Goal: Task Accomplishment & Management: Complete application form

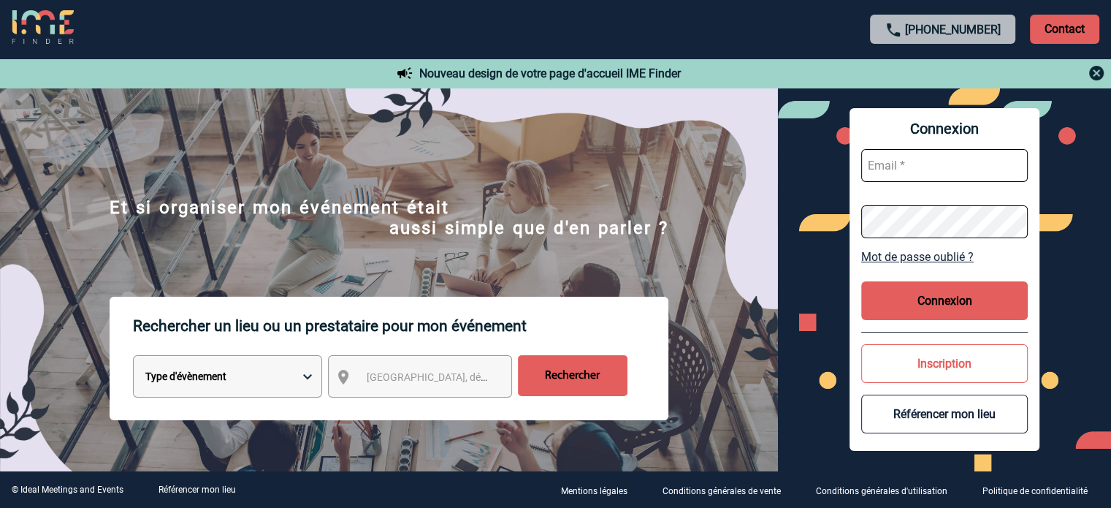
type input "eperiou@ime-groupe.com"
click at [883, 299] on button "Connexion" at bounding box center [944, 300] width 167 height 39
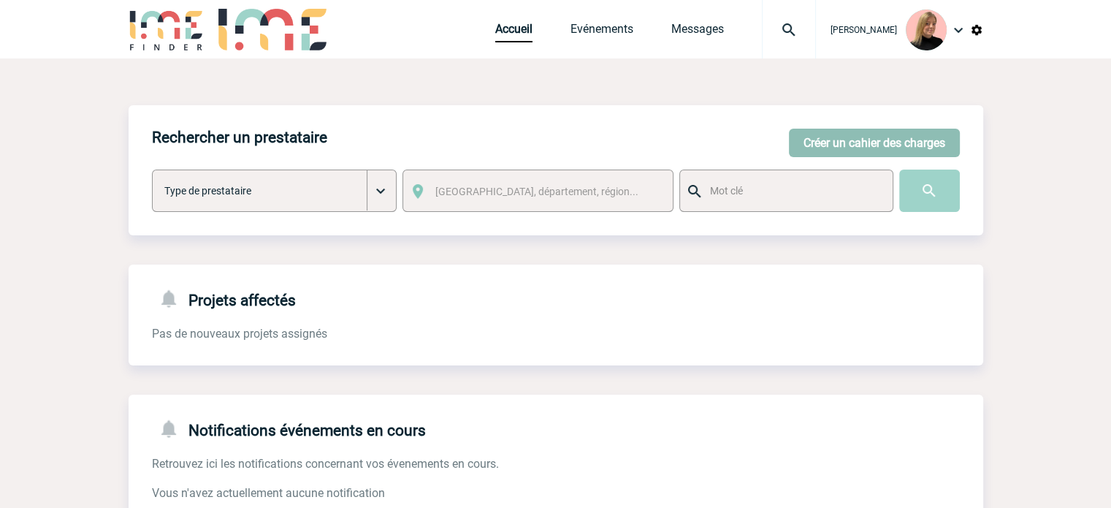
click at [800, 134] on button "Créer un cahier des charges" at bounding box center [874, 143] width 171 height 28
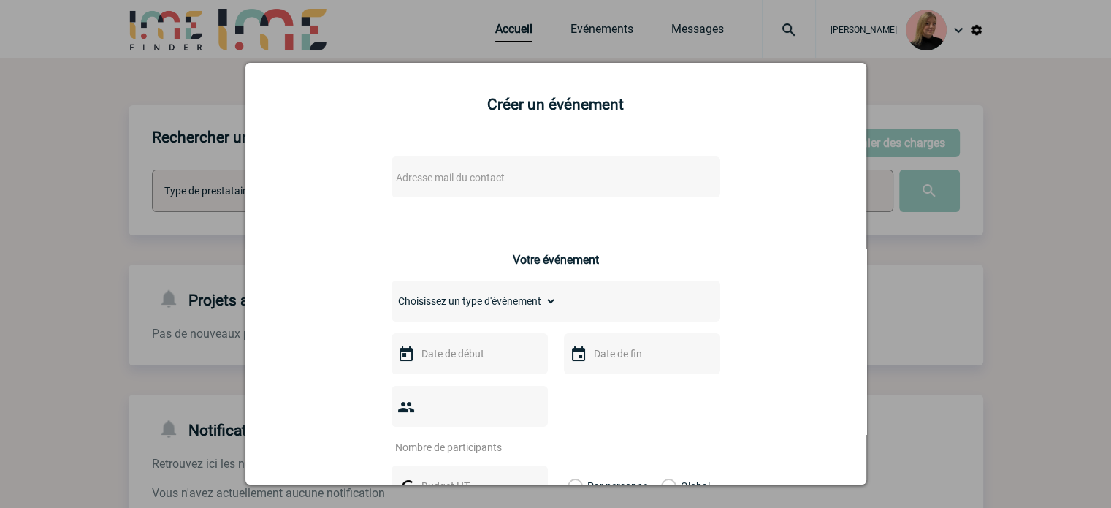
click at [538, 191] on div "Adresse mail du contact" at bounding box center [555, 176] width 329 height 41
click at [538, 180] on span "Adresse mail du contact" at bounding box center [518, 177] width 256 height 20
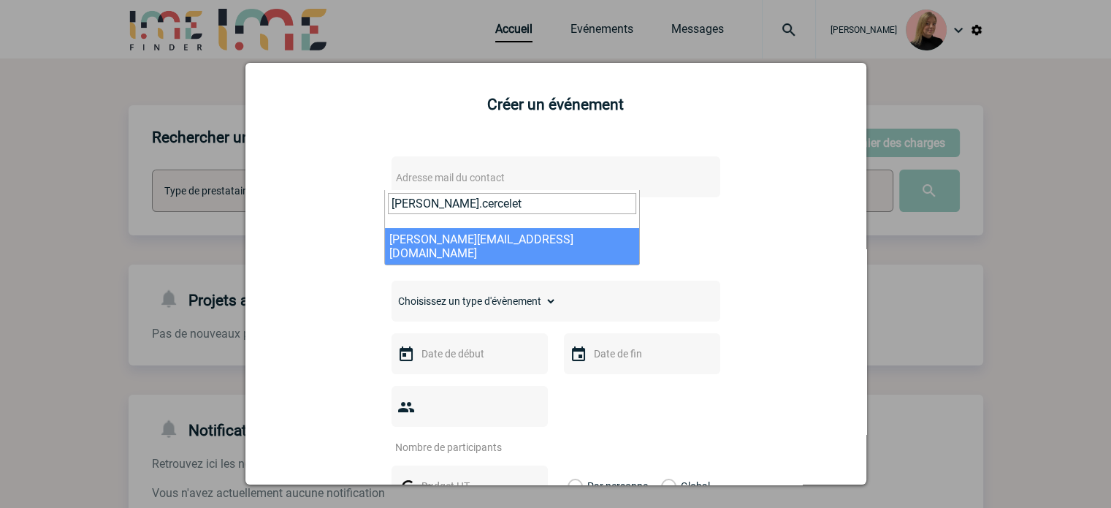
type input "[PERSON_NAME].cercelet"
select select "132783"
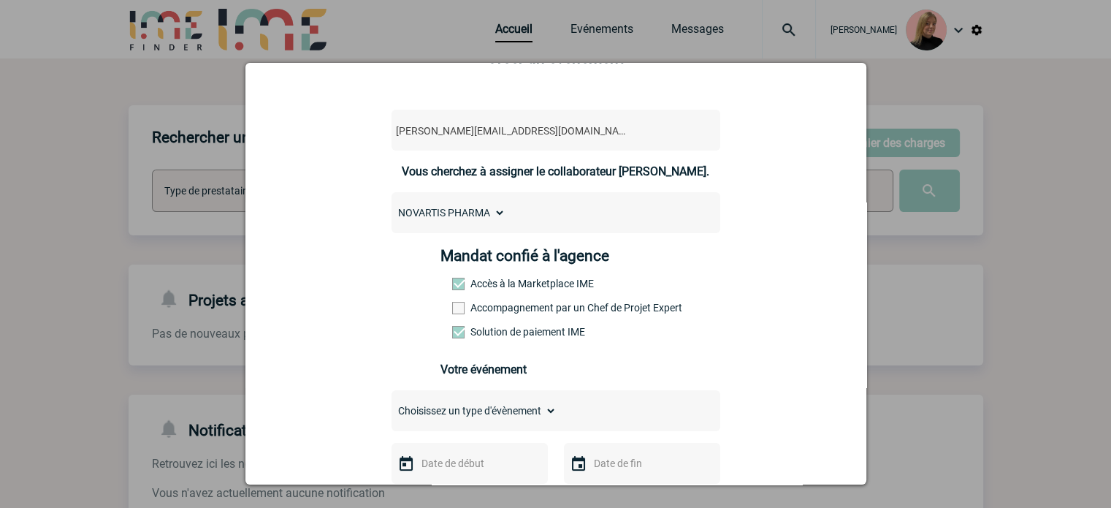
scroll to position [73, 0]
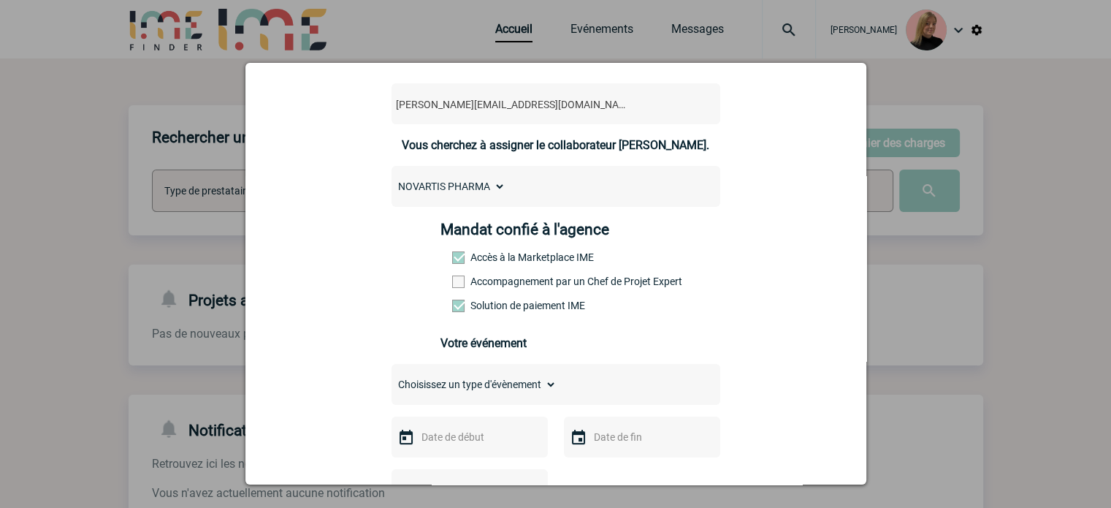
click at [516, 287] on label "Accompagnement par un Chef de Projet Expert" at bounding box center [484, 281] width 64 height 12
click at [0, 0] on input "Accompagnement par un Chef de Projet Expert" at bounding box center [0, 0] width 0 height 0
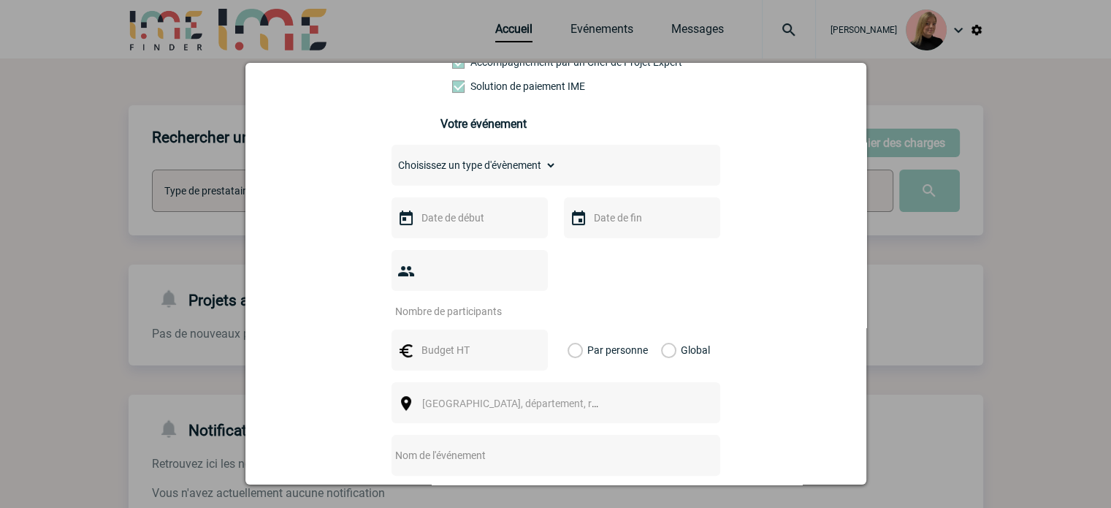
click at [529, 171] on select "Choisissez un type d'évènement Séminaire avec nuitée Séminaire sans nuitée Repa…" at bounding box center [473, 165] width 165 height 20
select select "3"
click at [391, 159] on select "Choisissez un type d'évènement Séminaire avec nuitée Séminaire sans nuitée Repa…" at bounding box center [473, 165] width 165 height 20
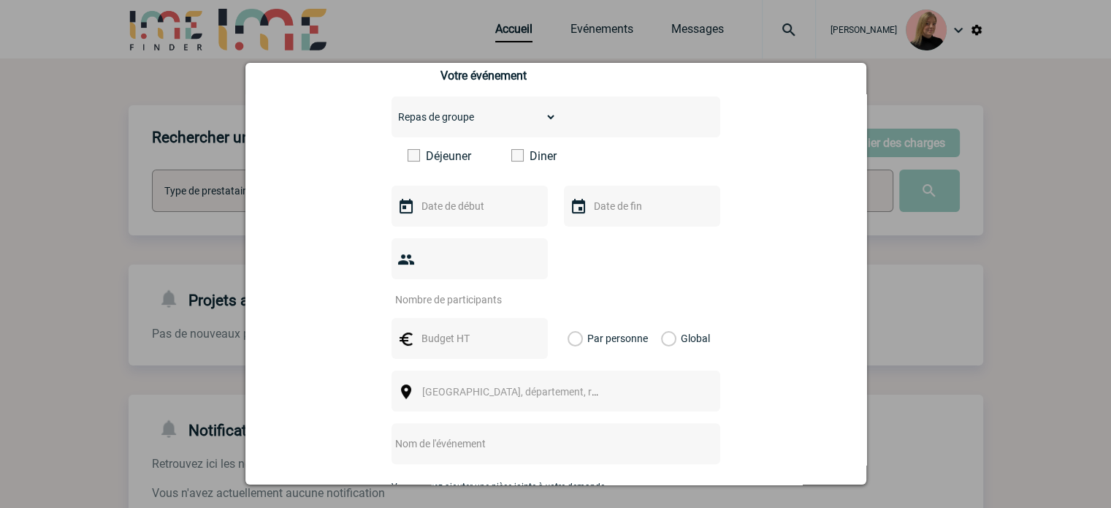
scroll to position [365, 0]
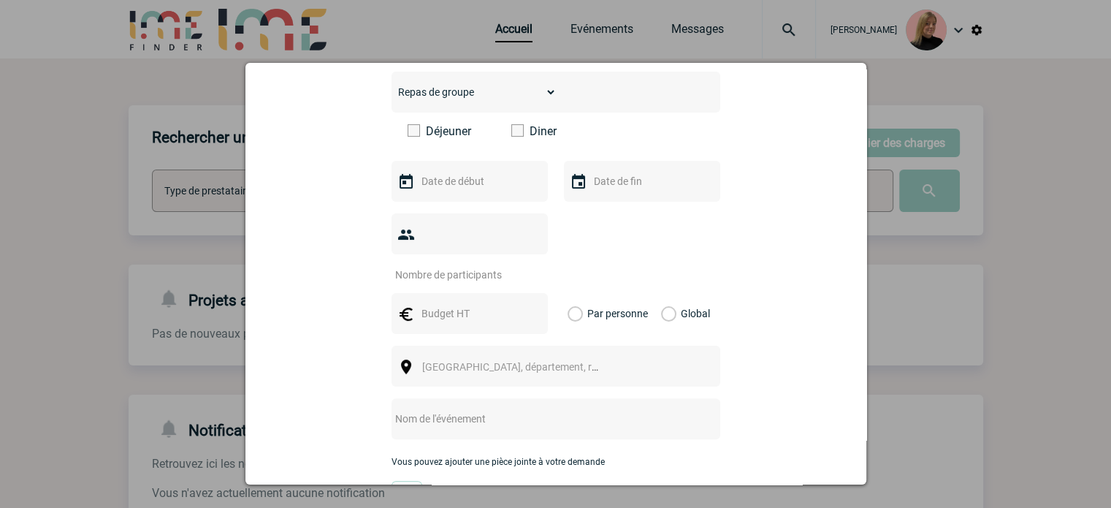
click at [452, 180] on input "text" at bounding box center [468, 181] width 101 height 19
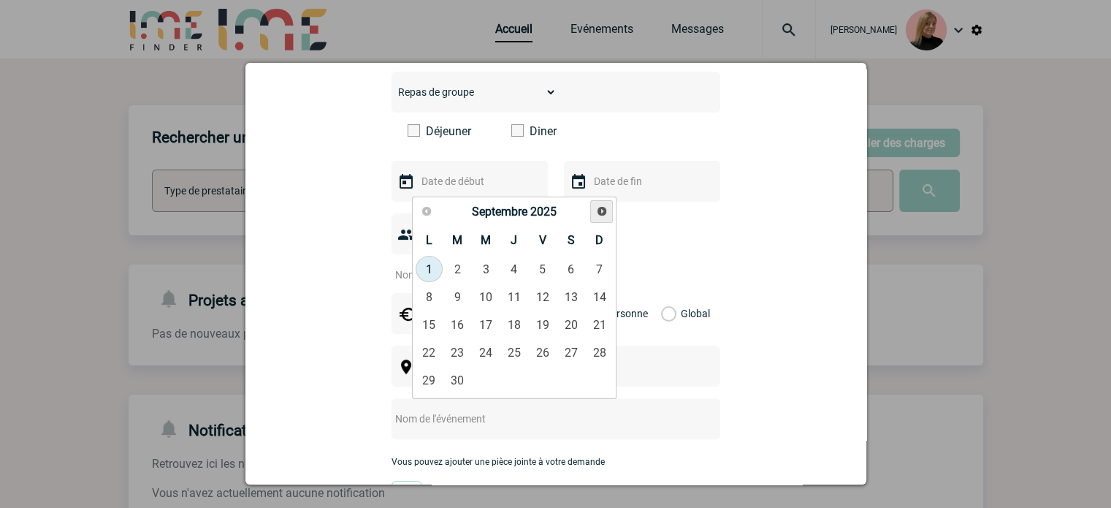
click at [593, 213] on link "Suivant" at bounding box center [601, 211] width 23 height 23
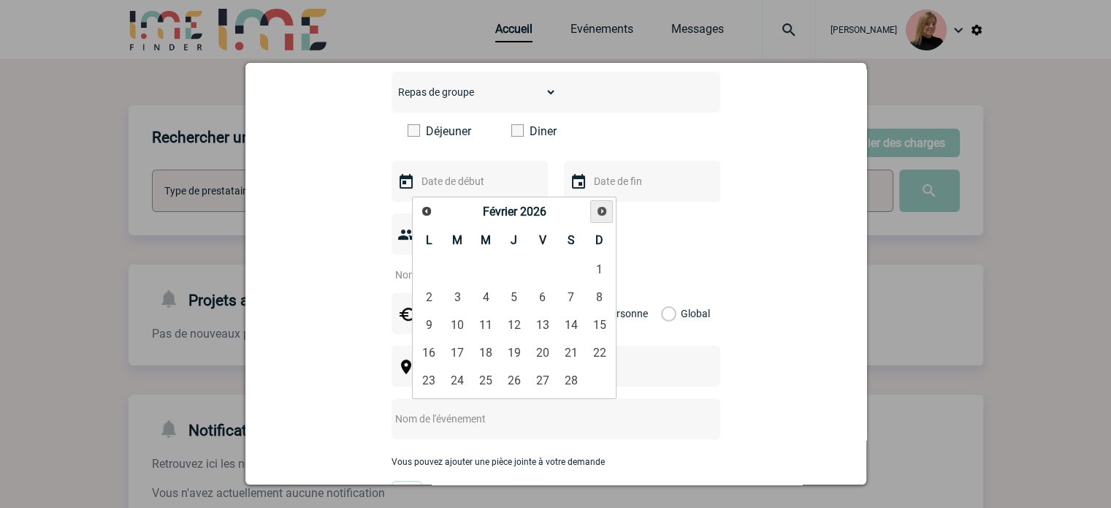
click at [591, 213] on link "Suivant" at bounding box center [601, 211] width 23 height 23
click at [542, 320] on link "13" at bounding box center [542, 324] width 27 height 26
type input "[DATE]"
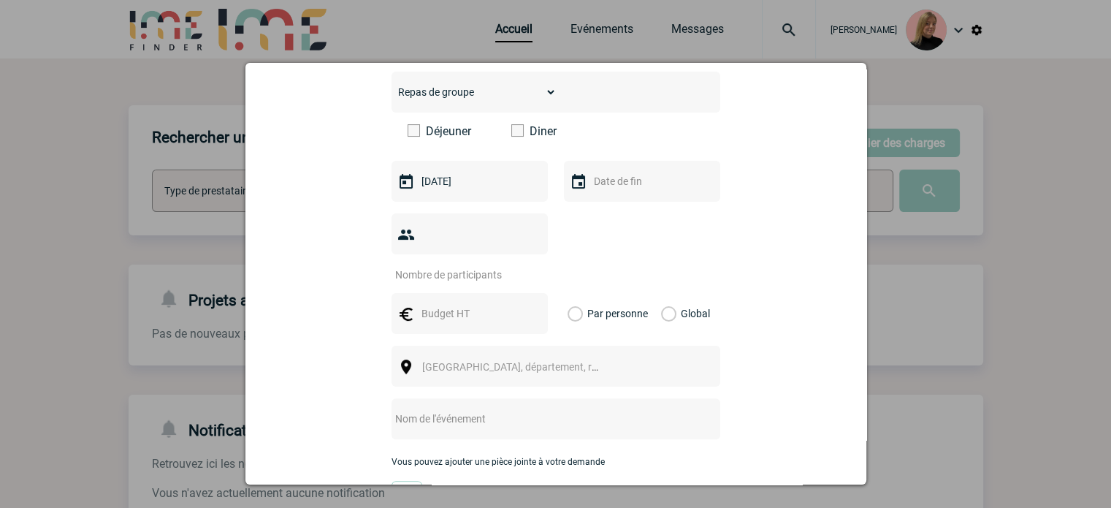
click at [462, 265] on input "number" at bounding box center [459, 274] width 137 height 19
type input "16"
click at [663, 297] on label "Global" at bounding box center [665, 313] width 9 height 41
click at [0, 0] on input "Global" at bounding box center [0, 0] width 0 height 0
click at [485, 302] on div at bounding box center [469, 313] width 156 height 41
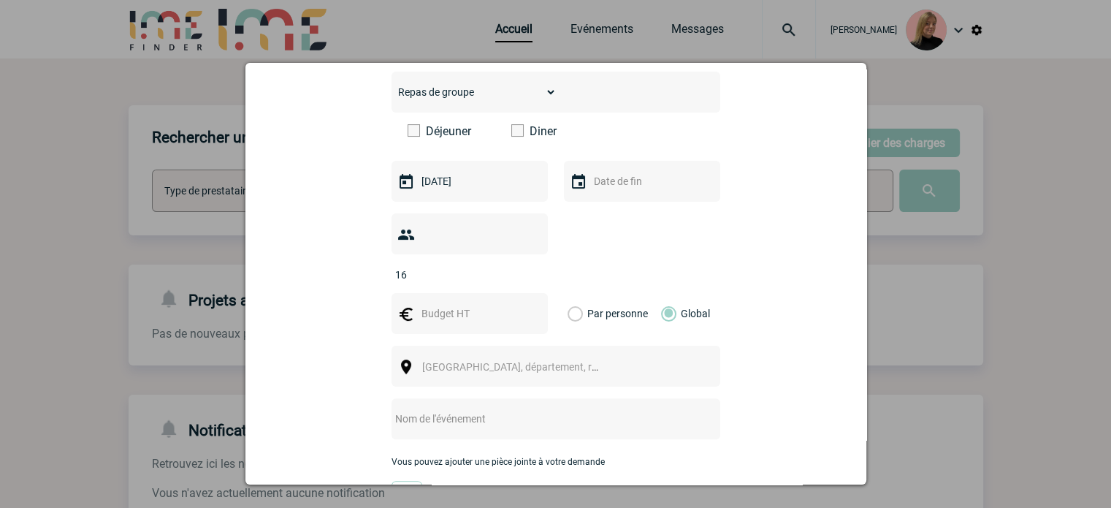
click at [485, 304] on input "text" at bounding box center [468, 313] width 101 height 19
type input "1000"
click at [438, 361] on span "[GEOGRAPHIC_DATA], département, région..." at bounding box center [523, 367] width 203 height 12
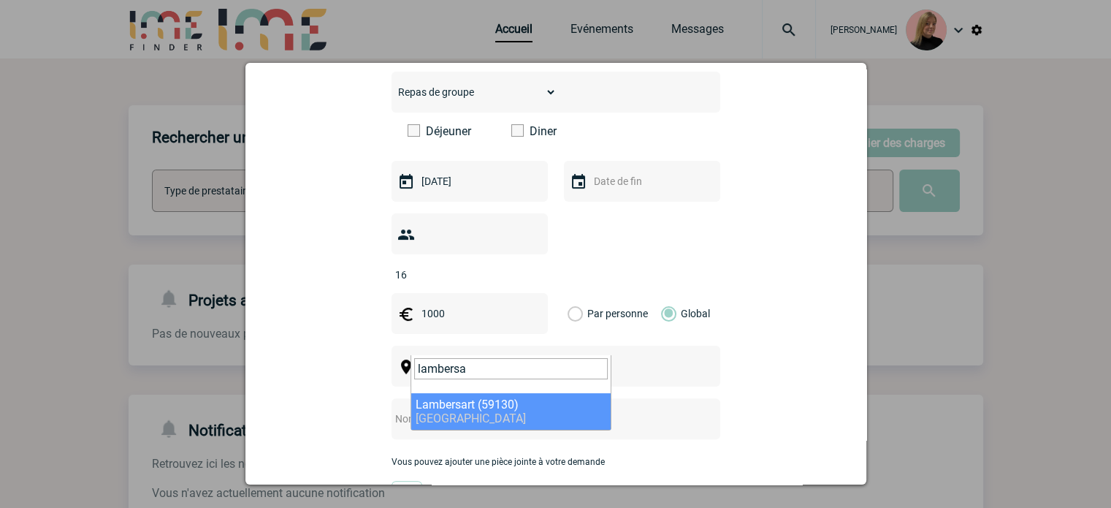
type input "lambersa"
select select "15059"
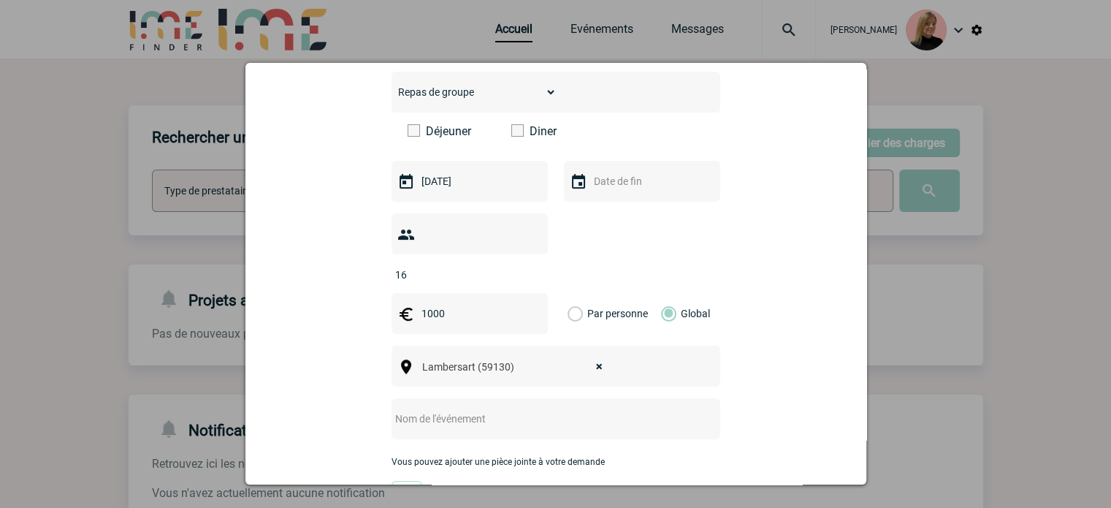
click at [505, 409] on input "text" at bounding box center [536, 418] width 290 height 19
paste input "Board régional NPC - Picardie Myélofibrose"
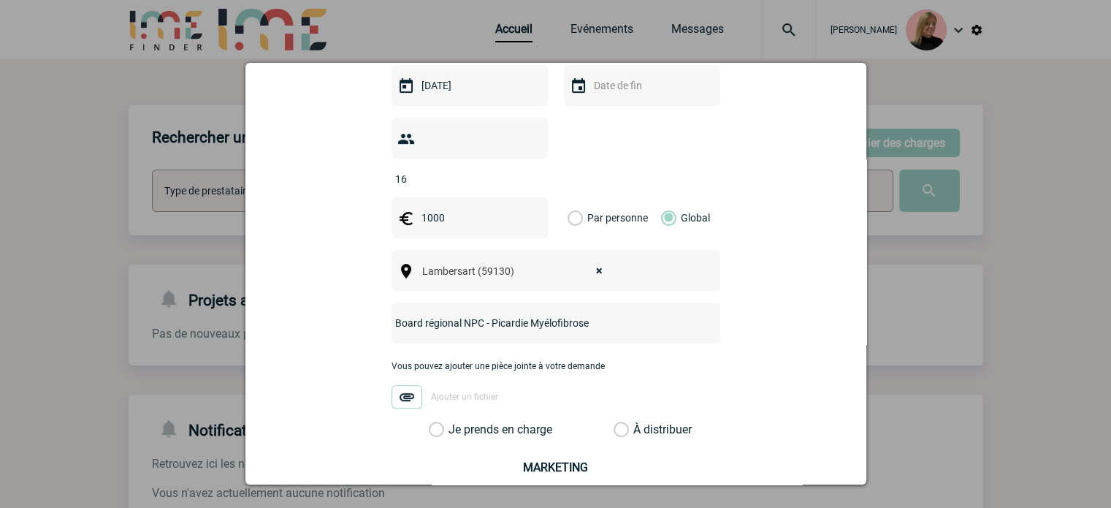
scroll to position [584, 0]
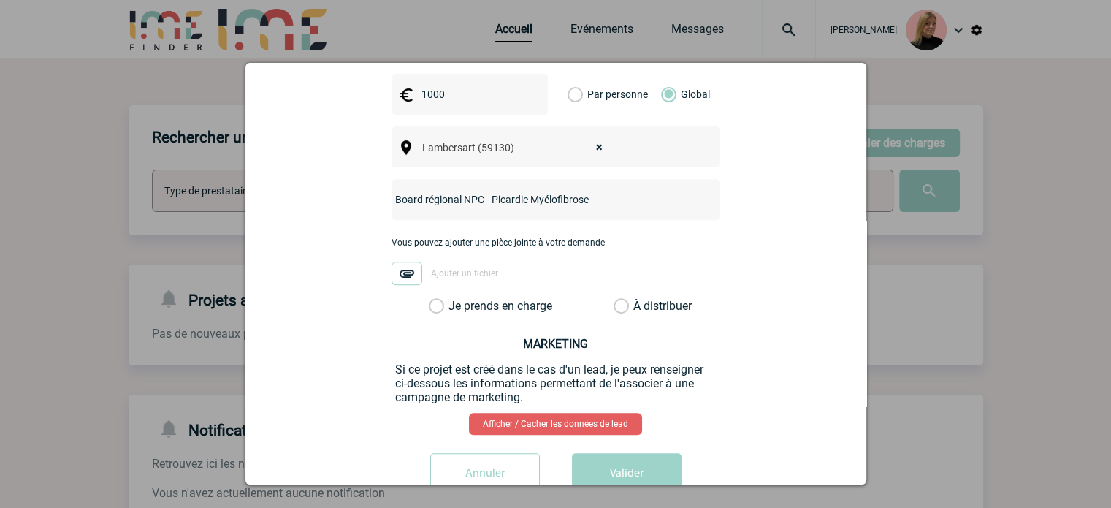
type input "Board régional NPC - Picardie Myélofibrose"
click at [454, 299] on label "Je prends en charge" at bounding box center [441, 306] width 25 height 15
click at [0, 0] on input "Je prends en charge" at bounding box center [0, 0] width 0 height 0
click at [608, 453] on button "Valider" at bounding box center [627, 473] width 110 height 41
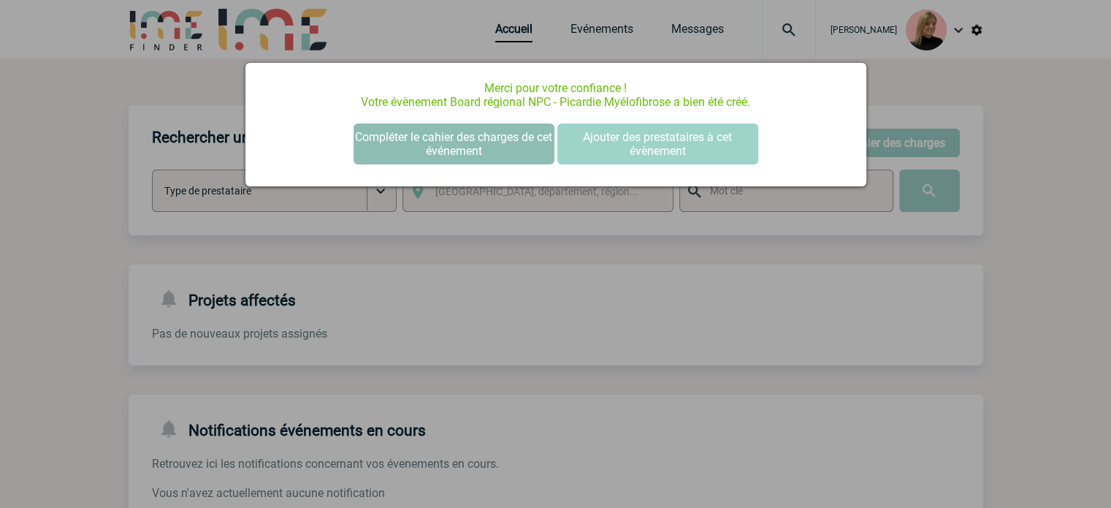
click at [517, 145] on button "Compléter le cahier des charges de cet événement" at bounding box center [453, 143] width 201 height 41
